Goal: Task Accomplishment & Management: Complete application form

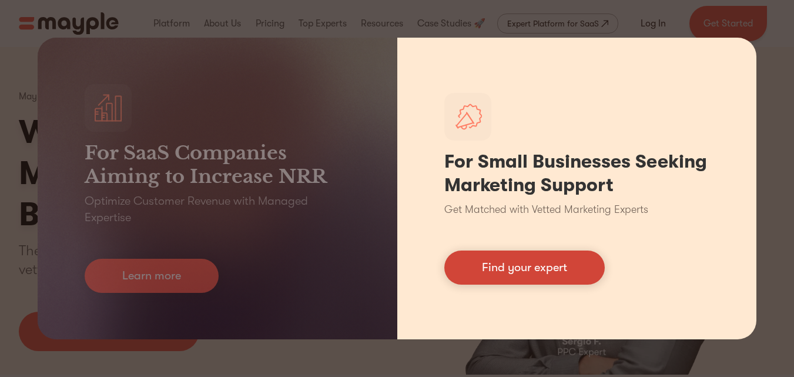
click at [527, 267] on link "Find your expert" at bounding box center [524, 267] width 160 height 34
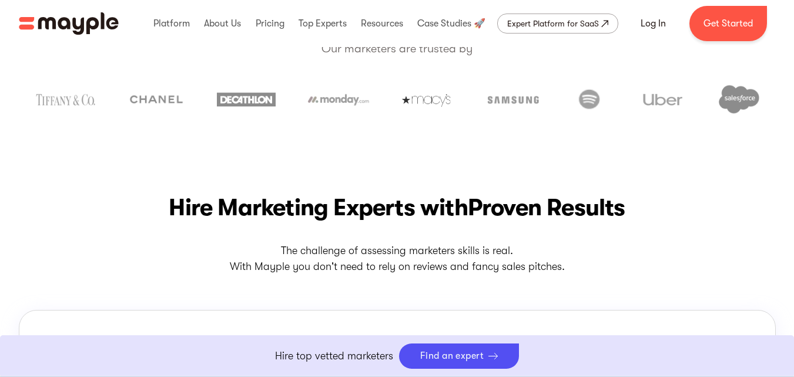
scroll to position [59, 0]
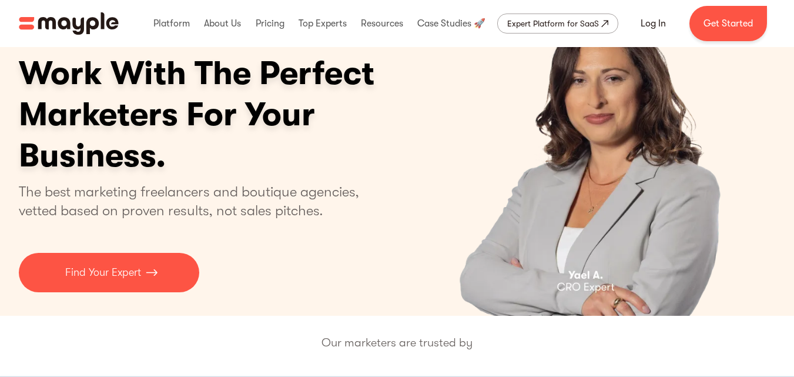
click at [741, 21] on link "Get Started" at bounding box center [728, 23] width 78 height 35
